Goal: Task Accomplishment & Management: Manage account settings

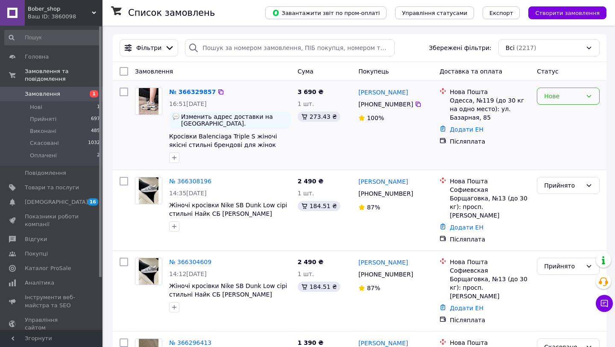
click at [566, 96] on div "Нове" at bounding box center [563, 95] width 38 height 9
click at [560, 113] on li "Прийнято" at bounding box center [568, 114] width 62 height 15
click at [417, 104] on icon at bounding box center [417, 104] width 7 height 7
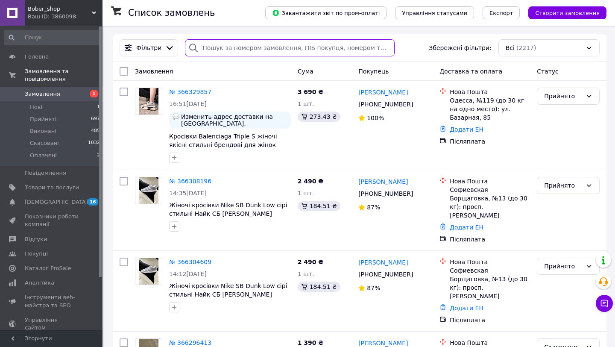
click at [222, 45] on input "search" at bounding box center [290, 47] width 210 height 17
paste input "0976236703"
type input "0976236703"
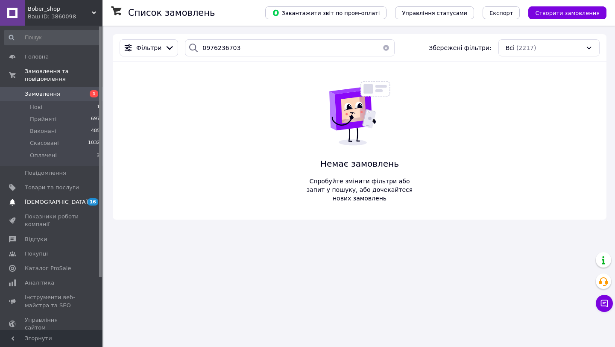
click at [53, 204] on span "[DEMOGRAPHIC_DATA]" at bounding box center [56, 202] width 63 height 8
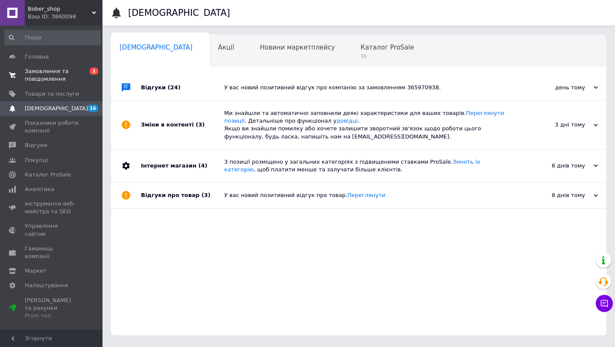
click at [55, 72] on span "Замовлення та повідомлення" at bounding box center [52, 74] width 54 height 15
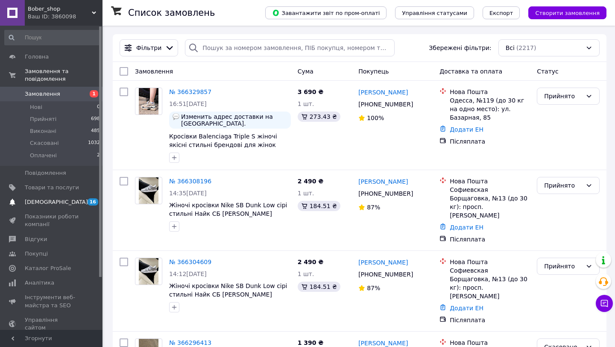
click at [44, 201] on span "[DEMOGRAPHIC_DATA]" at bounding box center [56, 202] width 63 height 8
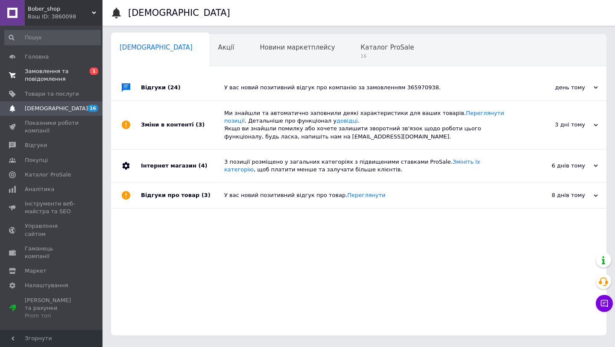
click at [48, 75] on span "Замовлення та повідомлення" at bounding box center [52, 74] width 54 height 15
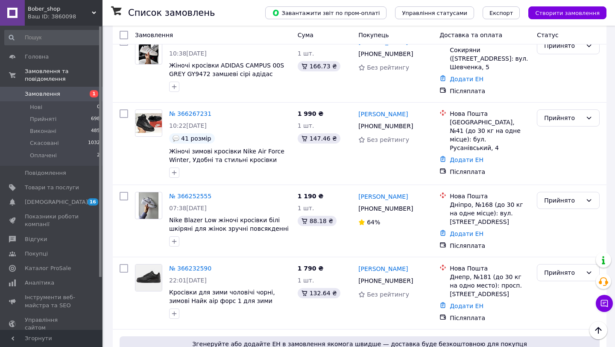
scroll to position [486, 0]
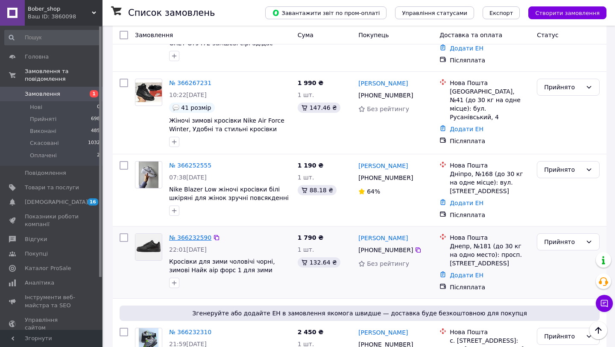
click at [182, 234] on link "№ 366232590" at bounding box center [190, 237] width 42 height 7
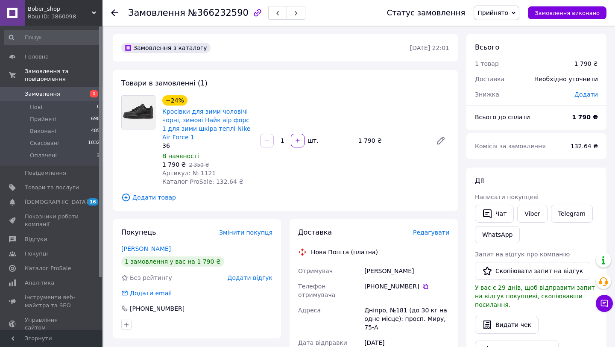
click at [201, 172] on span "Артикул: № 1121" at bounding box center [188, 172] width 53 height 7
copy span "1121"
click at [179, 126] on link "Кросівки для зими чоловічі чорні, зимові Найк аір форс 1 для зими шкіра теплі N…" at bounding box center [206, 124] width 88 height 32
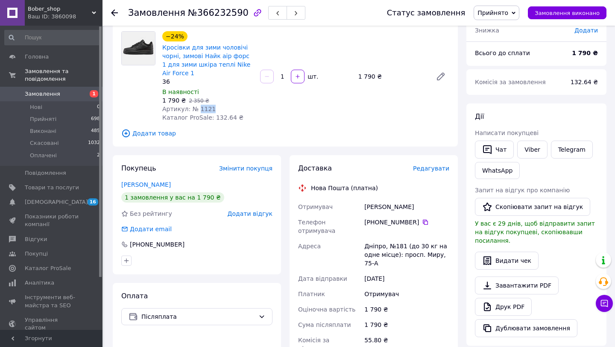
scroll to position [69, 0]
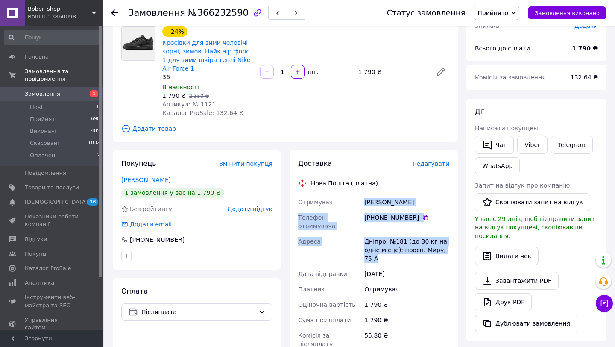
drag, startPoint x: 363, startPoint y: 201, endPoint x: 423, endPoint y: 251, distance: 77.7
click at [423, 251] on div "Отримувач [PERSON_NAME] отримувача [PHONE_NUMBER]   Адреса Дніпро, №181 (до 30 …" at bounding box center [373, 284] width 155 height 181
copy div "[PERSON_NAME] отримувача [PHONE_NUMBER]   Адреса Дніпро, №181 (до 30 кг на одне…"
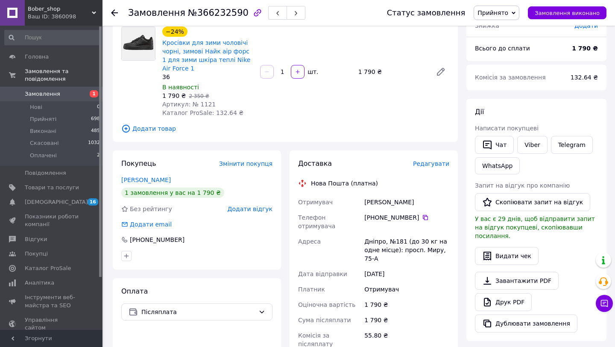
click at [385, 178] on div "Доставка Редагувати Нова Пошта (платна) Отримувач [PERSON_NAME] отримувача [PHO…" at bounding box center [373, 308] width 151 height 299
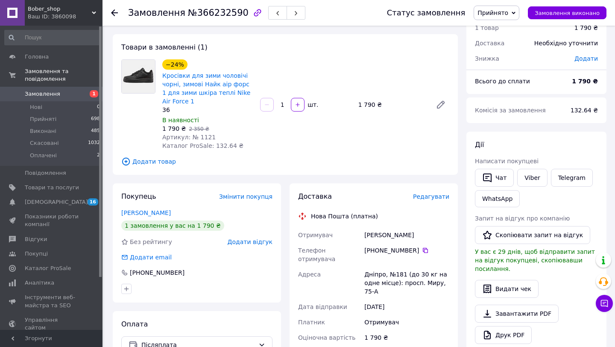
scroll to position [22, 0]
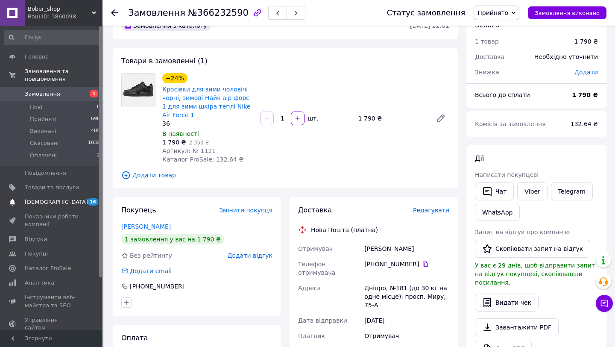
click at [63, 207] on link "[DEMOGRAPHIC_DATA] 16 0" at bounding box center [52, 202] width 105 height 15
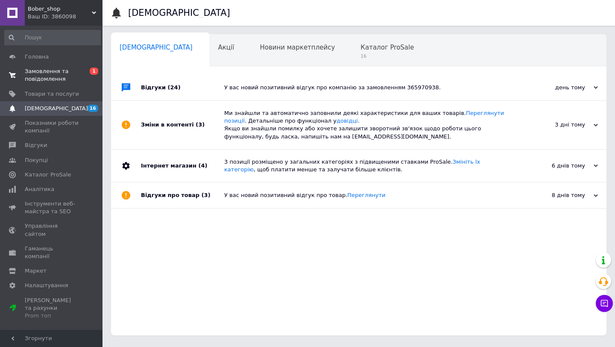
click at [44, 80] on span "Замовлення та повідомлення" at bounding box center [52, 74] width 54 height 15
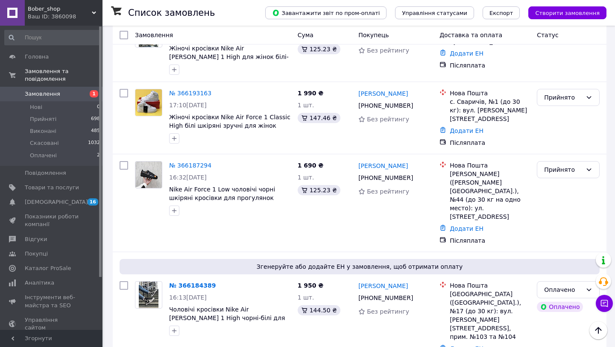
scroll to position [902, 0]
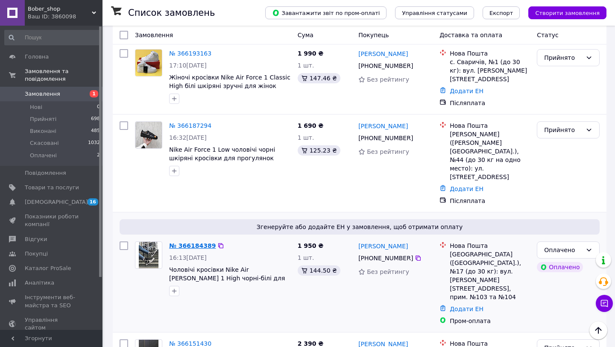
click at [187, 242] on link "№ 366184389" at bounding box center [192, 245] width 47 height 7
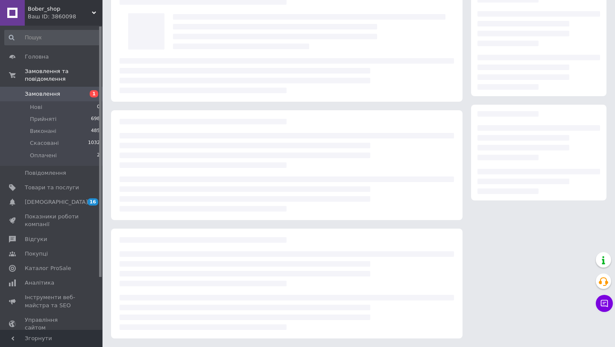
scroll to position [43, 0]
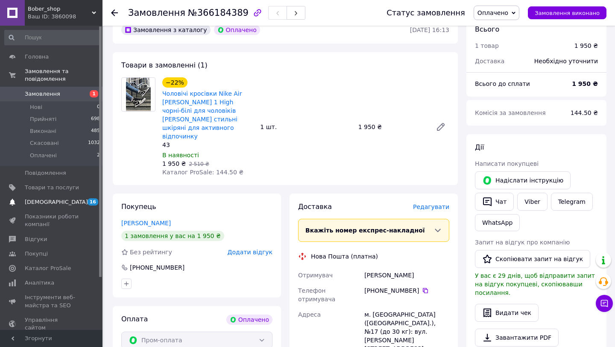
click at [39, 200] on span "[DEMOGRAPHIC_DATA]" at bounding box center [56, 202] width 63 height 8
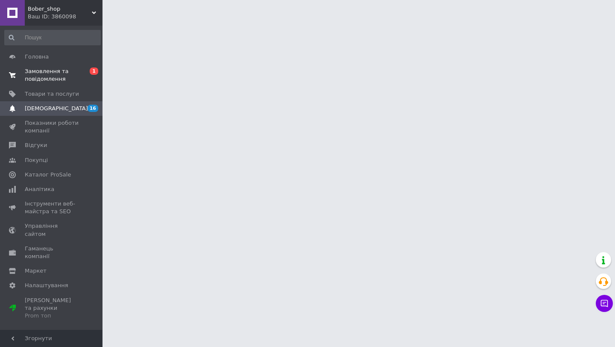
click at [39, 77] on span "Замовлення та повідомлення" at bounding box center [52, 74] width 54 height 15
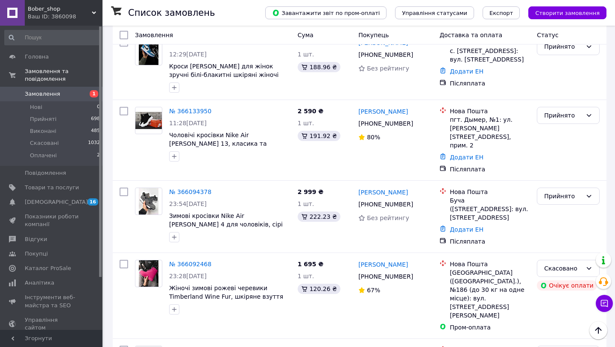
scroll to position [1280, 0]
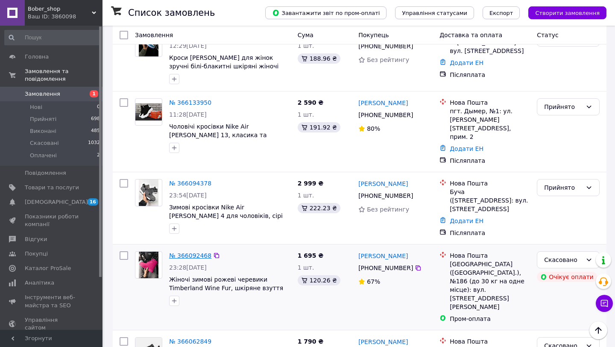
click at [194, 252] on link "№ 366092468" at bounding box center [190, 255] width 42 height 7
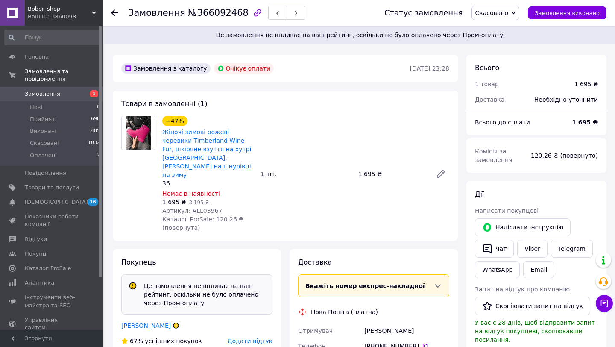
click at [206, 207] on span "Артикул: ALL03967" at bounding box center [192, 210] width 60 height 7
copy span "ALL03967"
click at [66, 204] on span "[DEMOGRAPHIC_DATA]" at bounding box center [52, 202] width 54 height 8
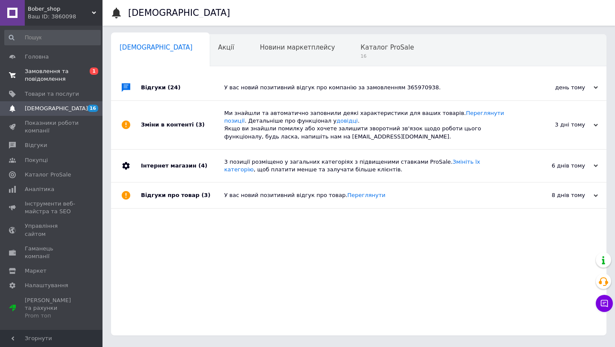
click at [73, 82] on span "Замовлення та повідомлення" at bounding box center [52, 74] width 54 height 15
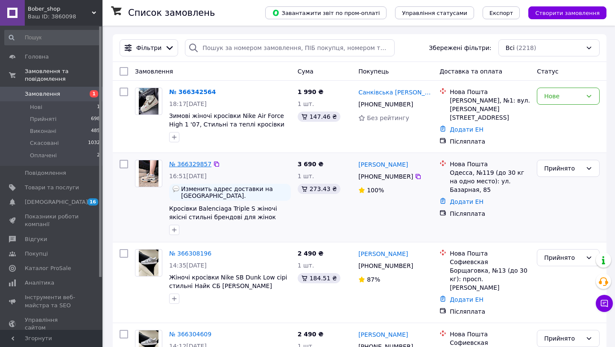
click at [191, 163] on link "№ 366329857" at bounding box center [190, 163] width 42 height 7
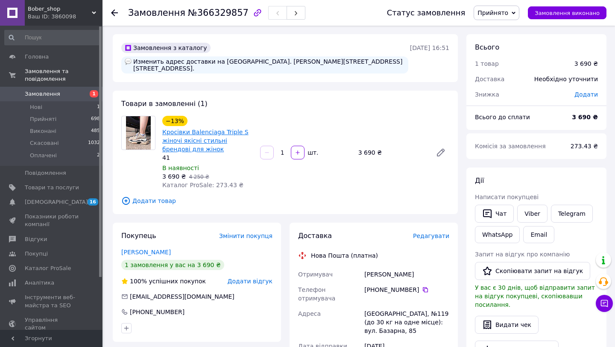
click at [193, 133] on link "Кросівки Balenciaga Triple S жіночі якісні стильні брендові для жінок" at bounding box center [205, 140] width 86 height 24
click at [41, 94] on span "Замовлення" at bounding box center [42, 94] width 35 height 8
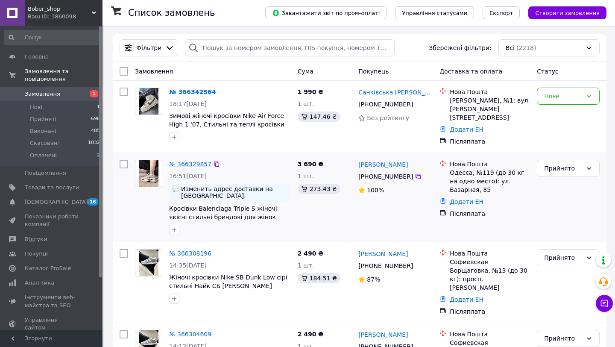
click at [197, 161] on link "№ 366329857" at bounding box center [190, 163] width 42 height 7
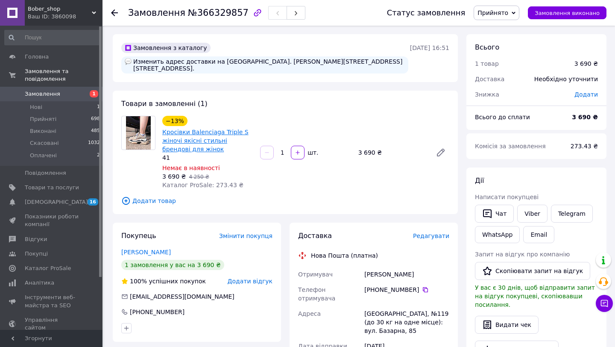
click at [184, 131] on link "Кросівки Balenciaga Triple S жіночі якісні стильні брендові для жінок" at bounding box center [205, 140] width 86 height 24
click at [376, 266] on div "[PERSON_NAME]" at bounding box center [406, 273] width 88 height 15
copy div "[PERSON_NAME]"
click at [400, 266] on div "[PERSON_NAME]" at bounding box center [406, 273] width 88 height 15
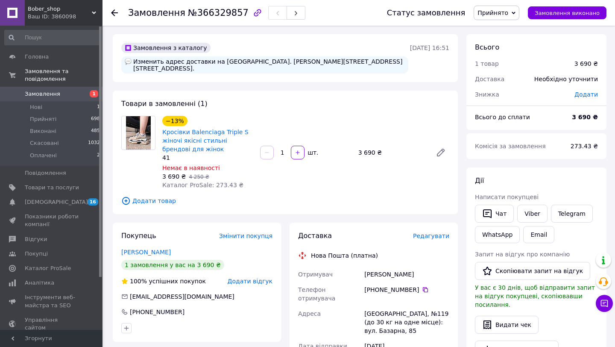
click at [400, 266] on div "[PERSON_NAME]" at bounding box center [406, 273] width 88 height 15
copy div "[PERSON_NAME]"
click at [423, 286] on icon at bounding box center [425, 289] width 7 height 7
click at [378, 306] on div "[GEOGRAPHIC_DATA], №119 (до 30 кг на одне місце): вул. Базарна, 85" at bounding box center [406, 322] width 88 height 32
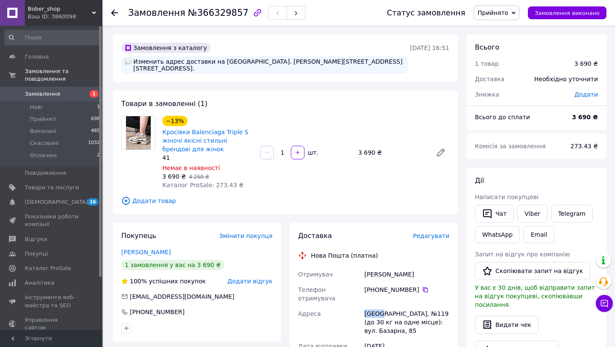
copy div "[GEOGRAPHIC_DATA]"
click at [59, 205] on span "[DEMOGRAPHIC_DATA]" at bounding box center [52, 202] width 54 height 8
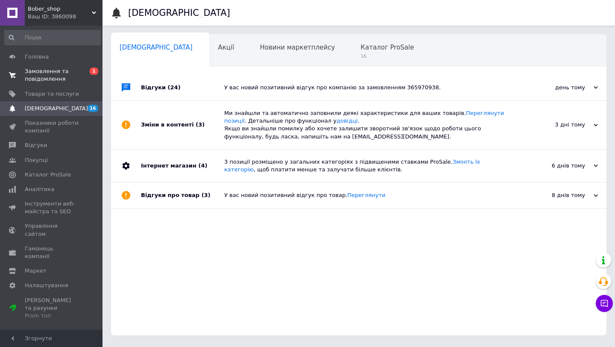
click at [46, 79] on span "Замовлення та повідомлення" at bounding box center [52, 74] width 54 height 15
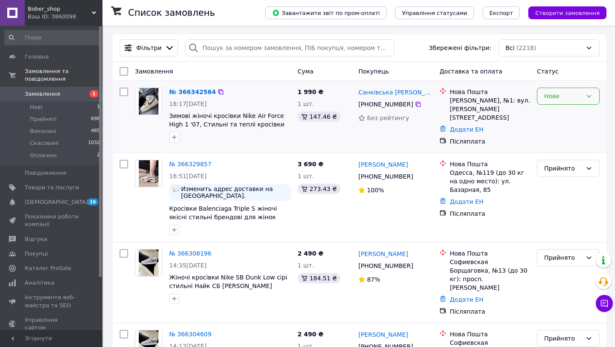
click at [548, 98] on div "Нове" at bounding box center [563, 95] width 38 height 9
click at [548, 114] on li "Прийнято" at bounding box center [568, 114] width 62 height 15
click at [416, 106] on icon at bounding box center [417, 104] width 7 height 7
click at [417, 106] on icon at bounding box center [417, 104] width 5 height 5
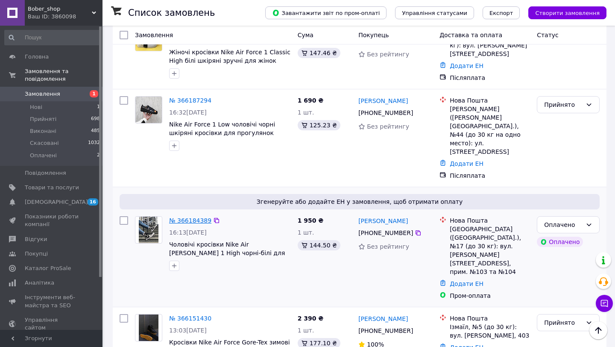
click at [186, 217] on link "№ 366184389" at bounding box center [190, 220] width 42 height 7
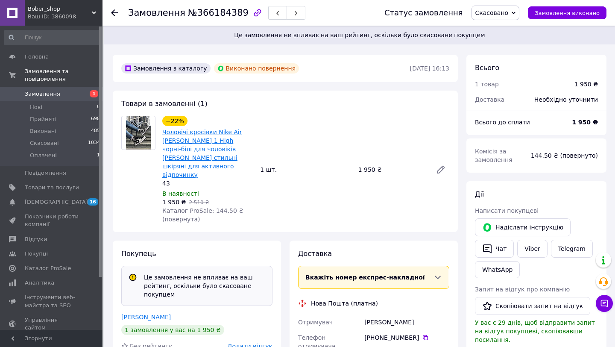
click at [193, 134] on link "Чоловічі кросівки Nike Air [PERSON_NAME] 1 High чорні-білі для чоловіків [PERSO…" at bounding box center [201, 153] width 79 height 50
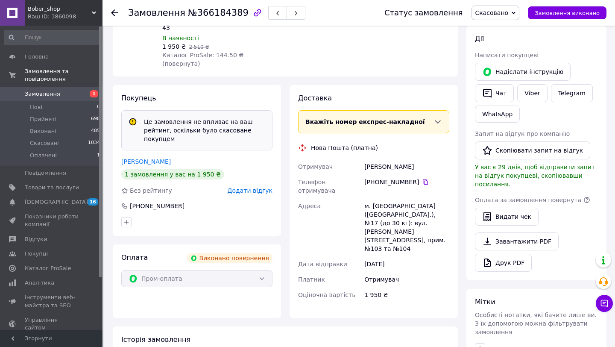
scroll to position [107, 0]
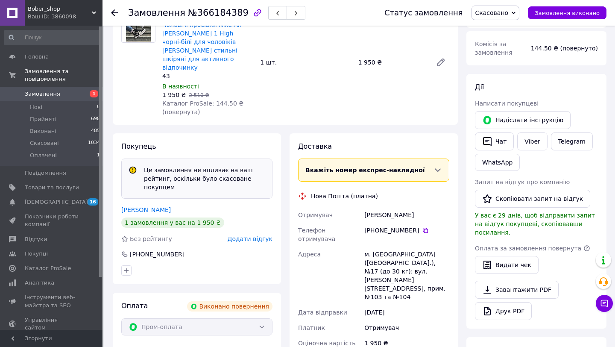
click at [376, 207] on div "[PERSON_NAME]" at bounding box center [406, 214] width 88 height 15
copy div "[PERSON_NAME]"
click at [411, 208] on div "[PERSON_NAME]" at bounding box center [406, 214] width 88 height 15
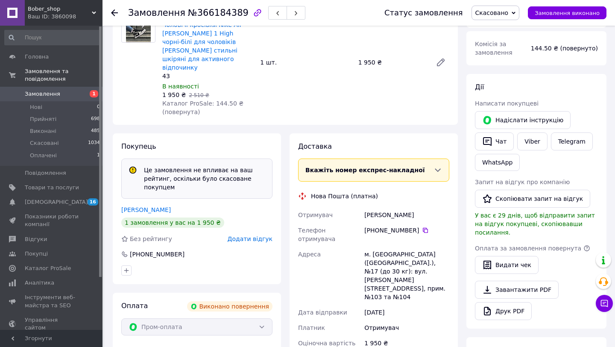
copy div "[PERSON_NAME]"
click at [426, 227] on icon at bounding box center [425, 230] width 7 height 7
drag, startPoint x: 372, startPoint y: 236, endPoint x: 408, endPoint y: 236, distance: 35.9
click at [409, 246] on div "м. [GEOGRAPHIC_DATA] ([GEOGRAPHIC_DATA].), №17 (до 30 кг): вул. [PERSON_NAME][S…" at bounding box center [406, 275] width 88 height 58
copy div "[GEOGRAPHIC_DATA]"
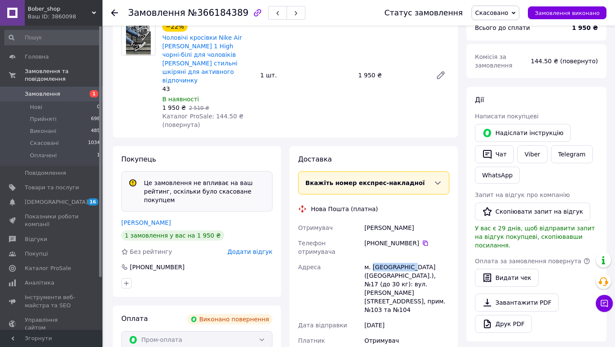
scroll to position [93, 0]
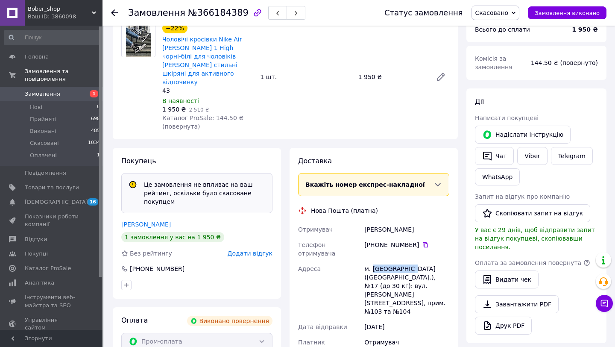
click at [66, 93] on span "Замовлення" at bounding box center [52, 94] width 54 height 8
